Goal: Task Accomplishment & Management: Manage account settings

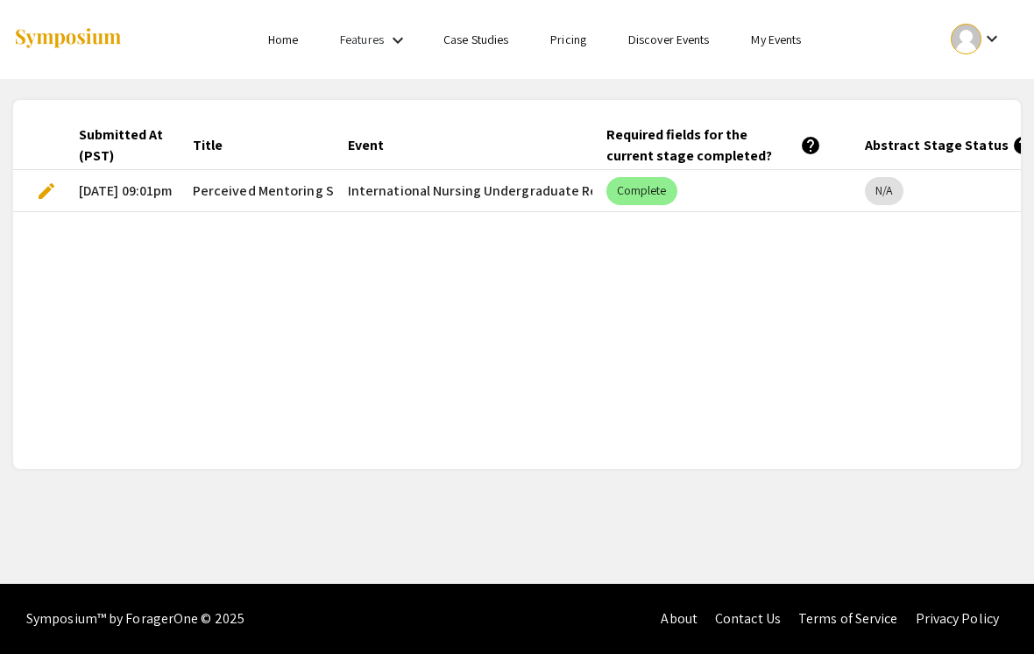
click at [270, 47] on link "Home" at bounding box center [283, 40] width 30 height 16
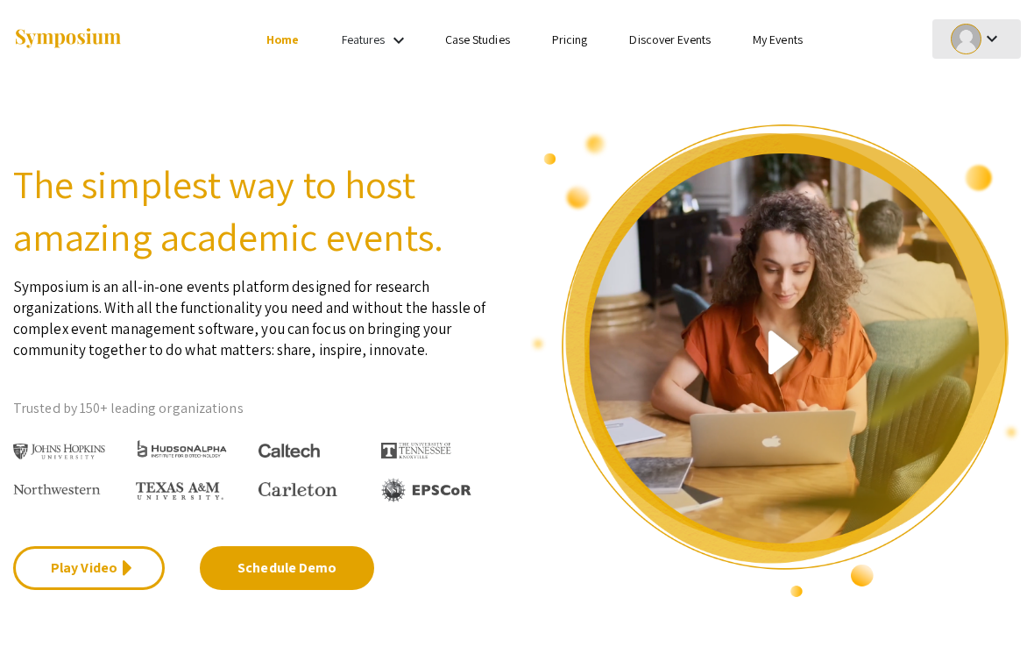
click at [985, 45] on mat-icon "keyboard_arrow_down" at bounding box center [992, 38] width 21 height 21
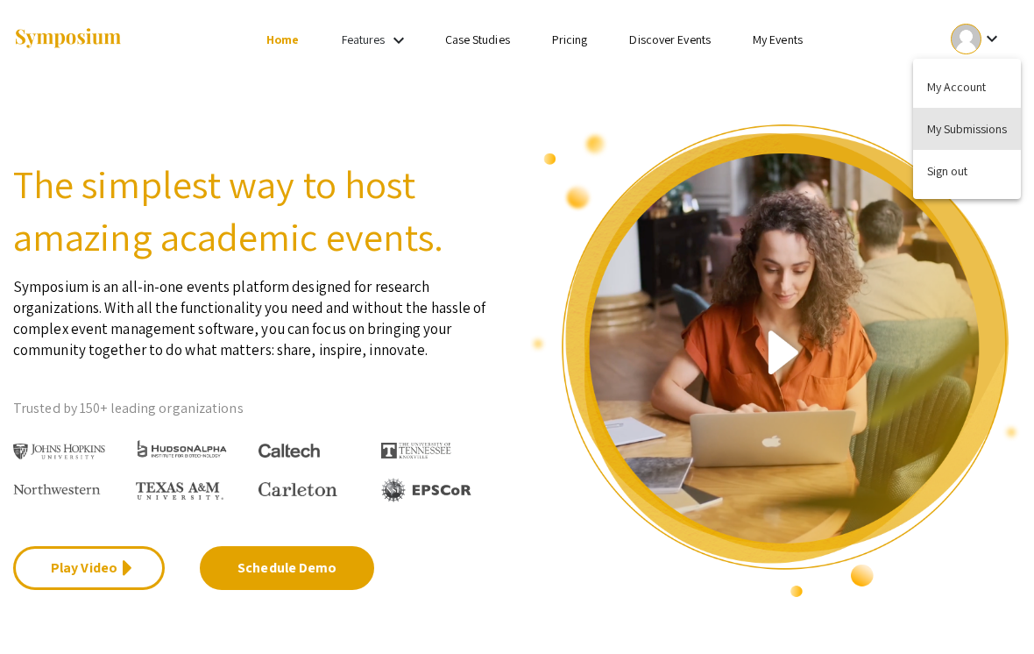
click at [934, 131] on button "My Submissions" at bounding box center [967, 129] width 108 height 42
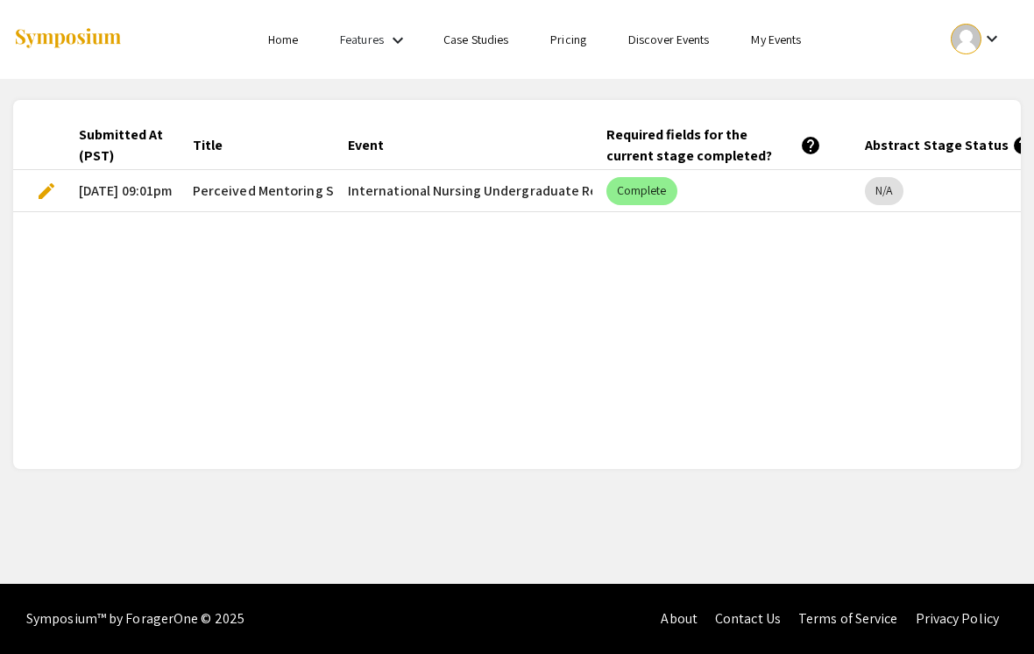
scroll to position [0, 4]
click at [171, 190] on mat-cell "[DATE] 09:01pm" at bounding box center [122, 191] width 114 height 42
click at [214, 187] on span "Perceived Mentoring Style, Level Of Clinical Instructor Support, And Psychologi…" at bounding box center [663, 191] width 941 height 21
click at [201, 181] on span "Perceived Mentoring Style, Level Of Clinical Instructor Support, And Psychologi…" at bounding box center [663, 191] width 941 height 21
click at [992, 45] on mat-icon "keyboard_arrow_down" at bounding box center [992, 38] width 21 height 21
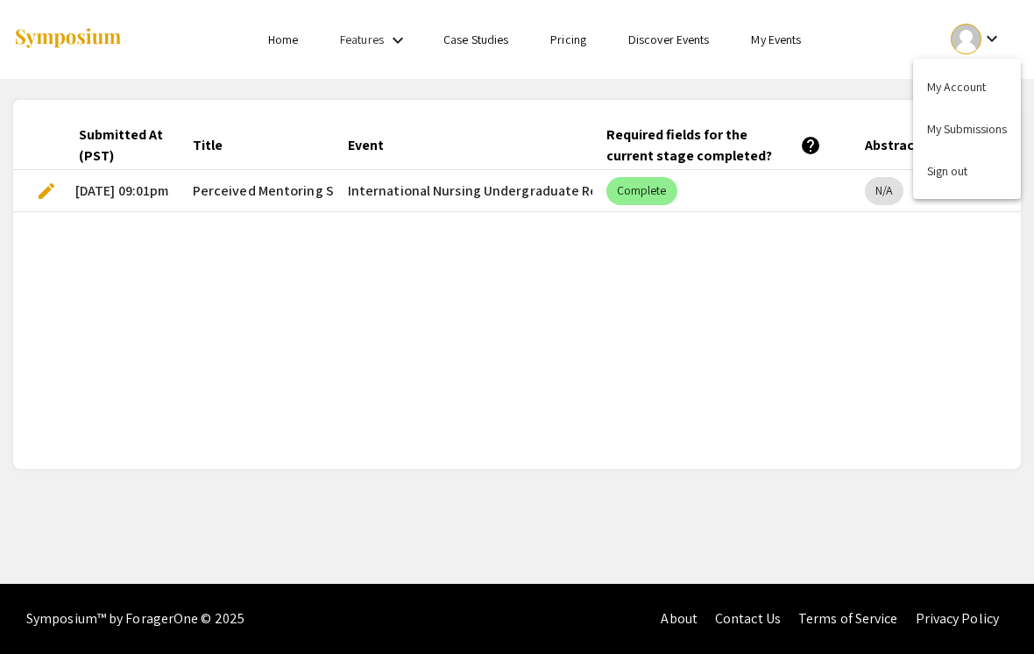
click at [974, 95] on button "My Account" at bounding box center [967, 87] width 108 height 42
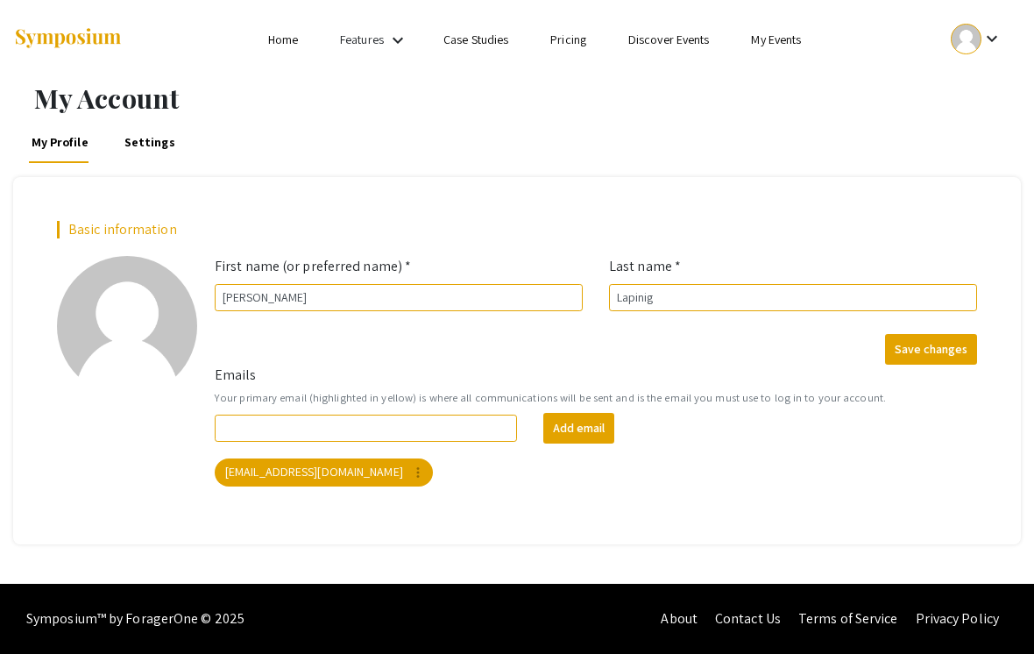
scroll to position [27, 0]
click at [987, 28] on mat-icon "keyboard_arrow_down" at bounding box center [992, 38] width 21 height 21
click at [989, 103] on button "My Submissions" at bounding box center [967, 102] width 108 height 42
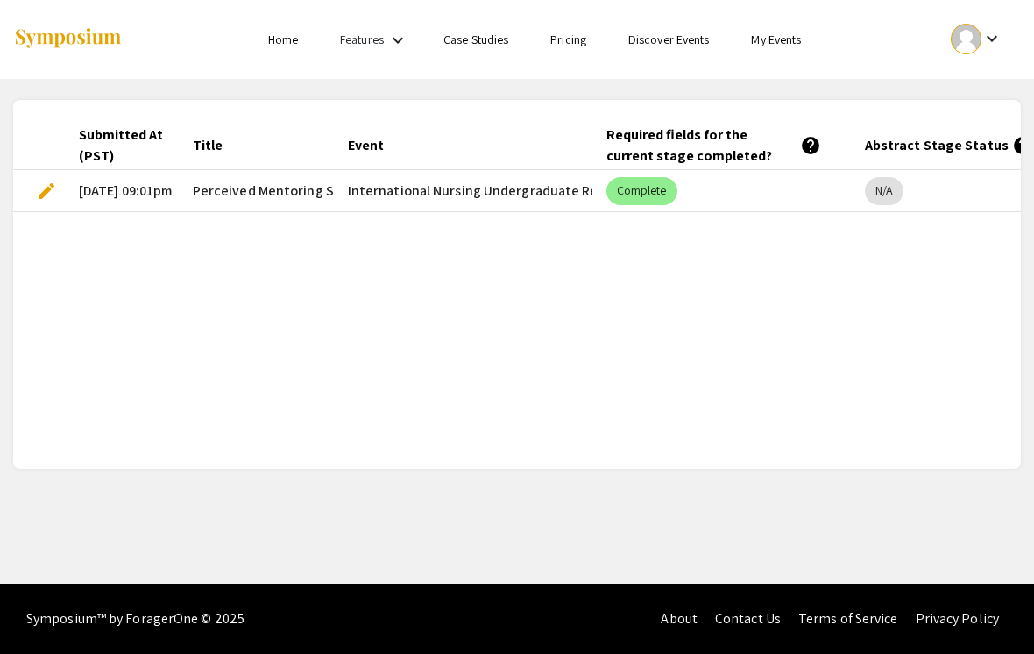
click at [45, 181] on span "edit" at bounding box center [46, 191] width 21 height 21
click at [48, 199] on span "edit" at bounding box center [46, 191] width 21 height 21
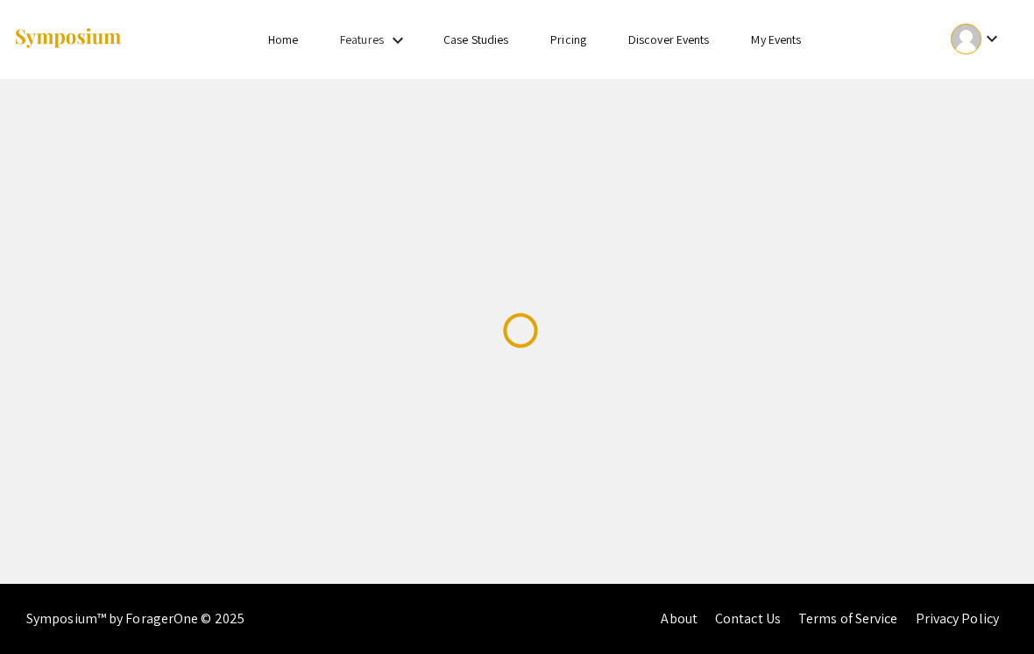
click at [50, 192] on div "Skip navigation Home Features keyboard_arrow_down Case Studies Pricing Discover…" at bounding box center [517, 292] width 1034 height 584
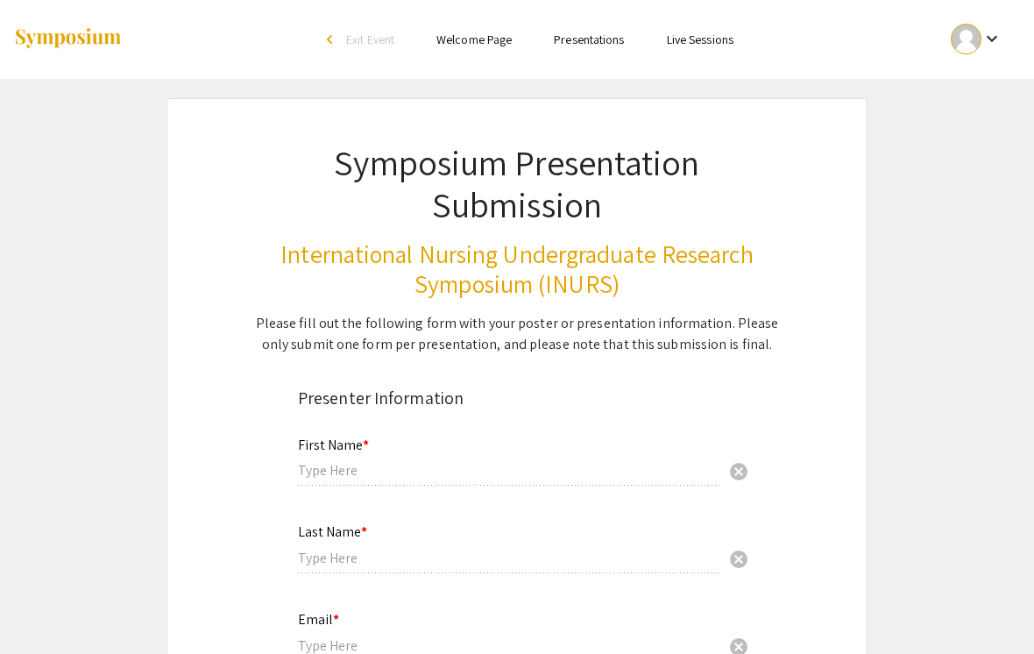
type input "[PERSON_NAME]"
type input "Lapinig"
type input "[EMAIL_ADDRESS][DOMAIN_NAME]"
type input "[GEOGRAPHIC_DATA]"
radio input "true"
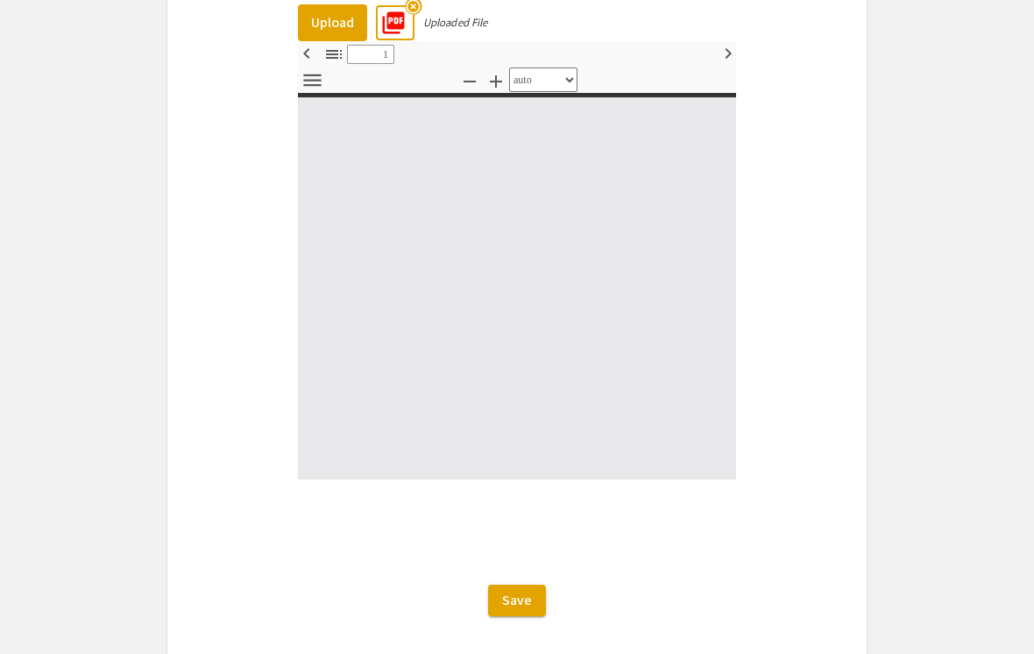
select select "custom"
type input "0"
select select "custom"
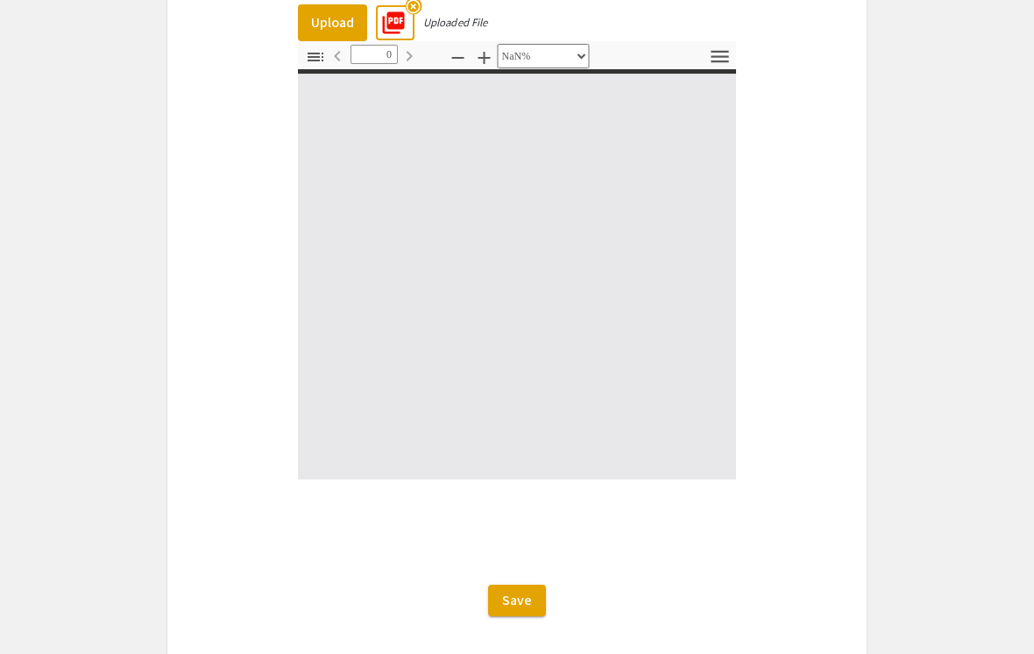
type input "1"
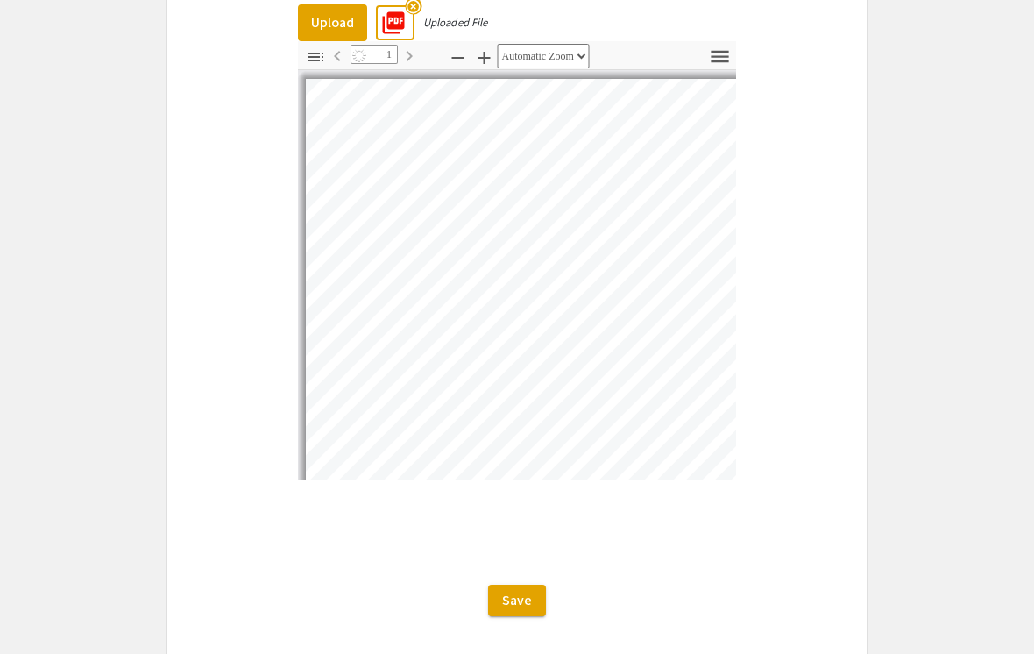
select select "auto"
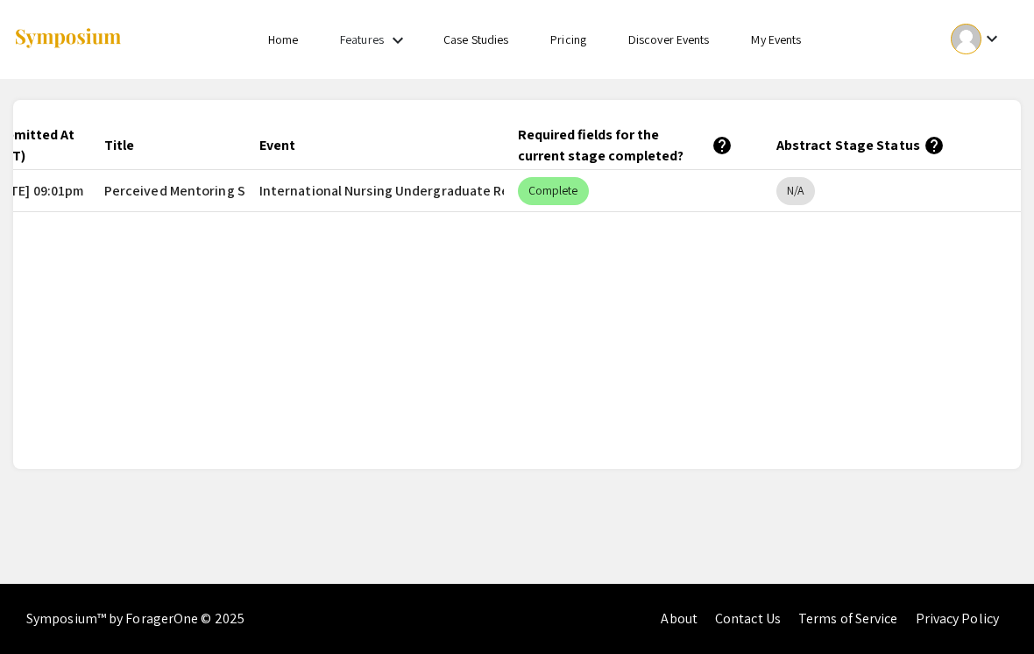
scroll to position [0, 89]
click at [924, 147] on mat-icon "help" at bounding box center [934, 145] width 21 height 21
